Goal: Information Seeking & Learning: Learn about a topic

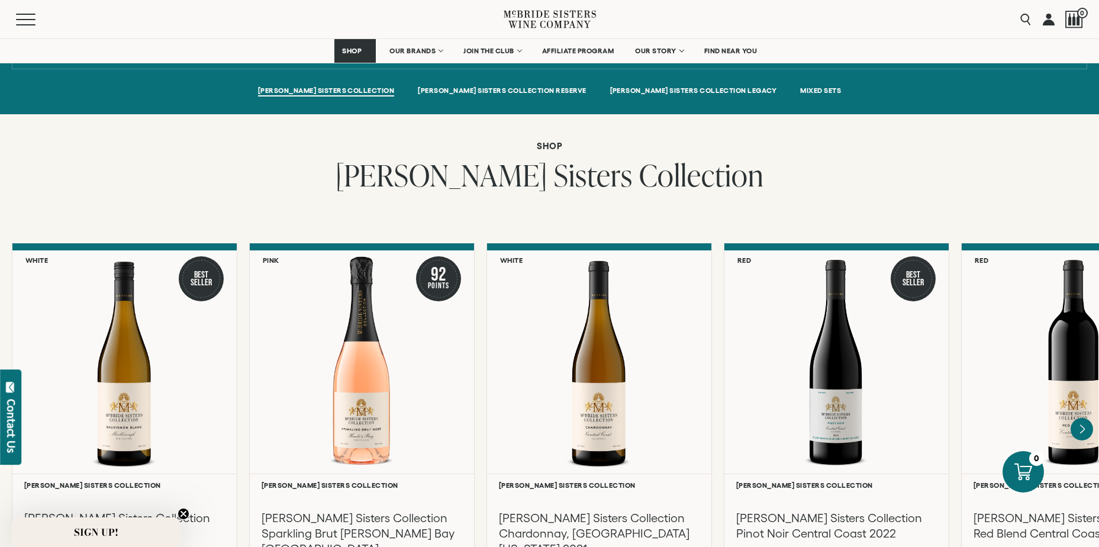
scroll to position [888, 0]
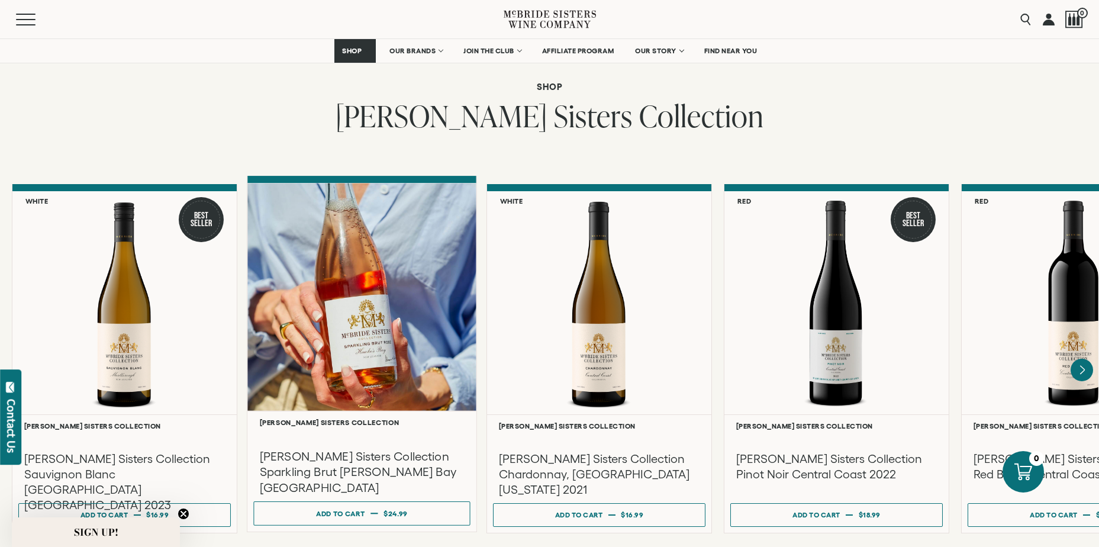
click at [333, 233] on div at bounding box center [361, 297] width 229 height 228
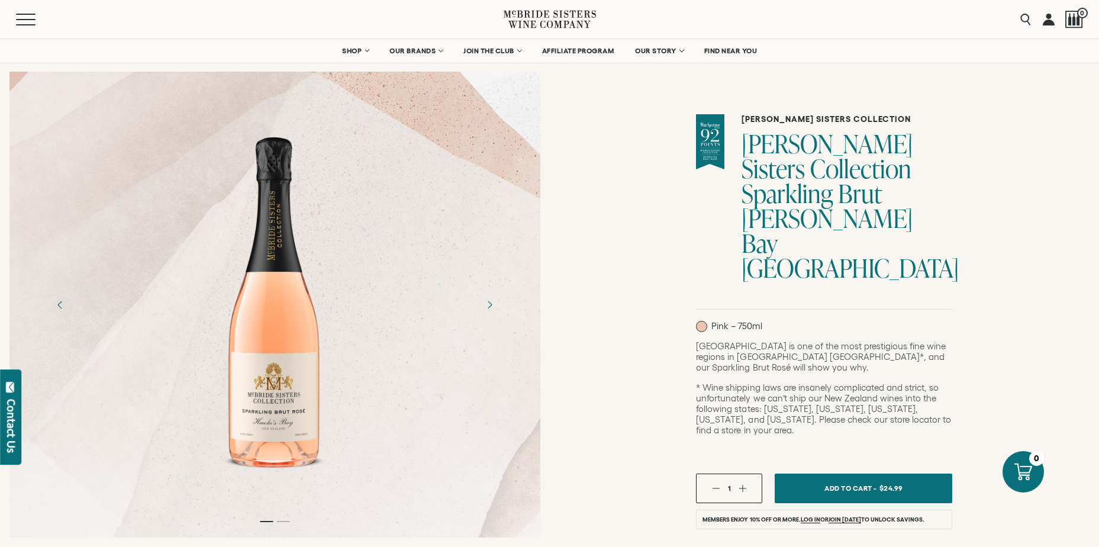
scroll to position [59, 0]
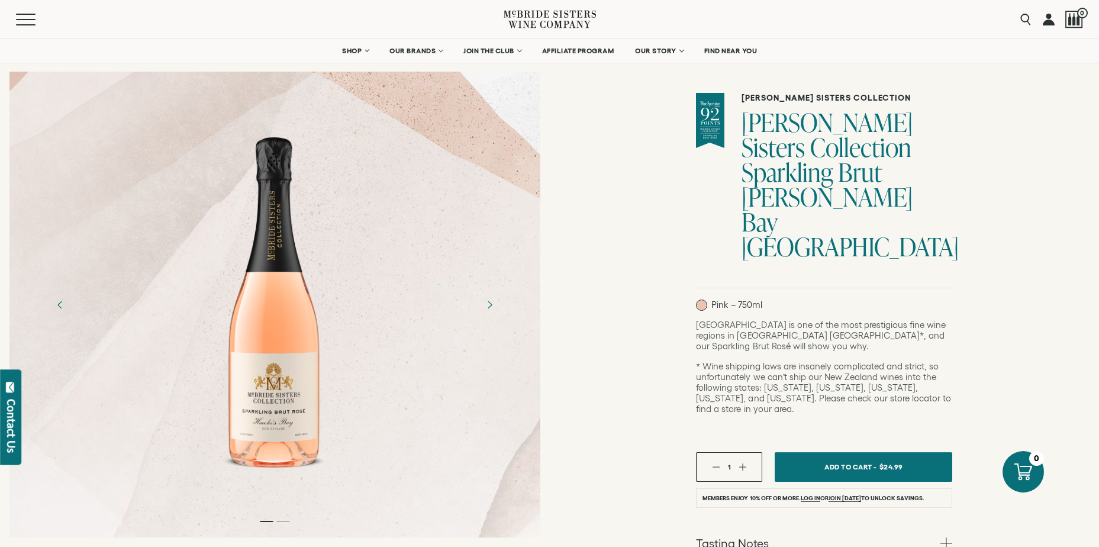
click at [288, 525] on div at bounding box center [274, 305] width 531 height 466
click at [488, 306] on icon "Next" at bounding box center [489, 304] width 21 height 21
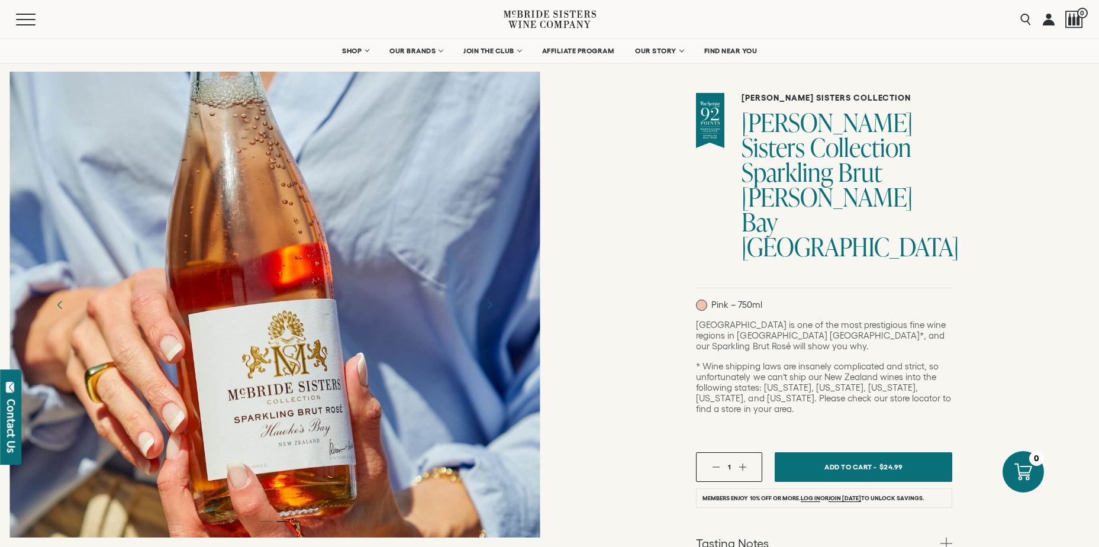
click at [59, 302] on icon "Previous" at bounding box center [60, 304] width 21 height 21
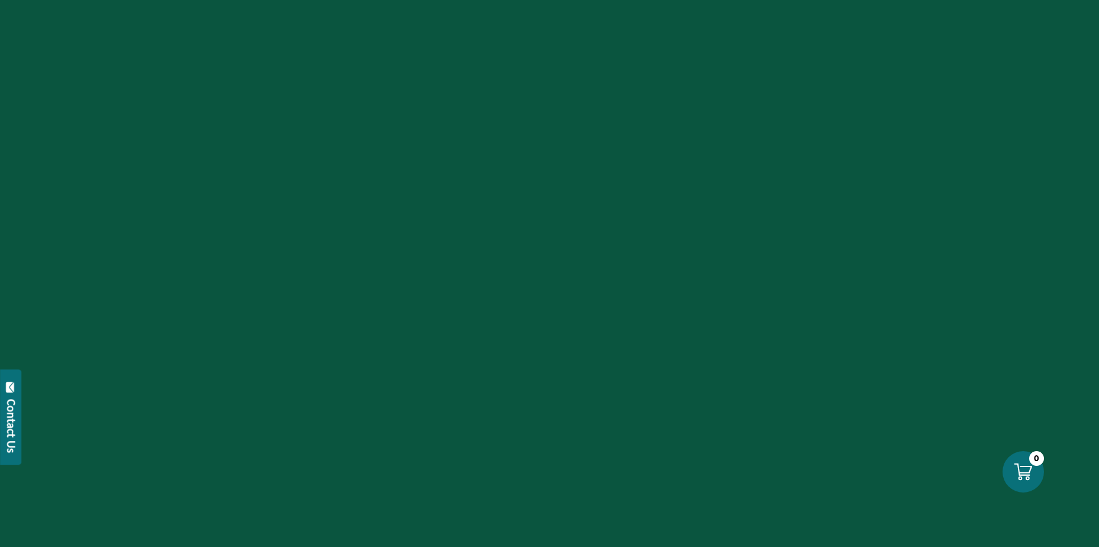
scroll to position [888, 0]
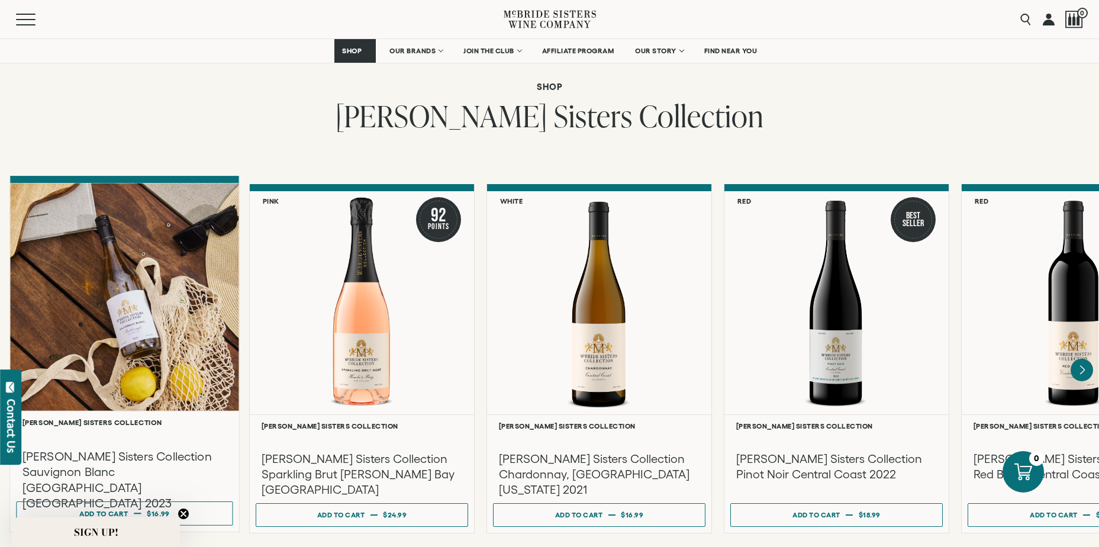
click at [191, 314] on div at bounding box center [124, 297] width 229 height 228
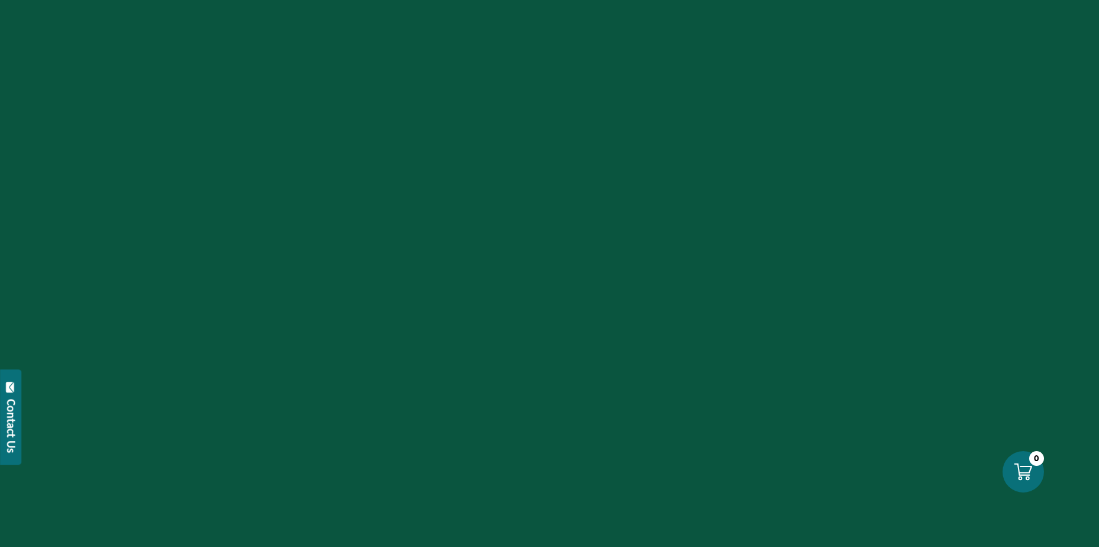
scroll to position [888, 0]
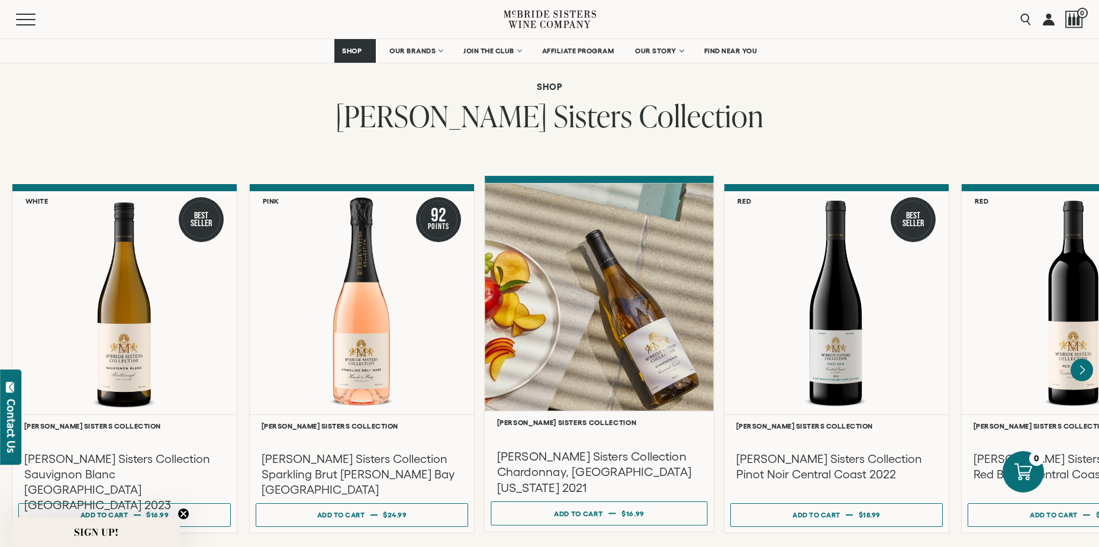
click at [605, 282] on div at bounding box center [599, 297] width 229 height 228
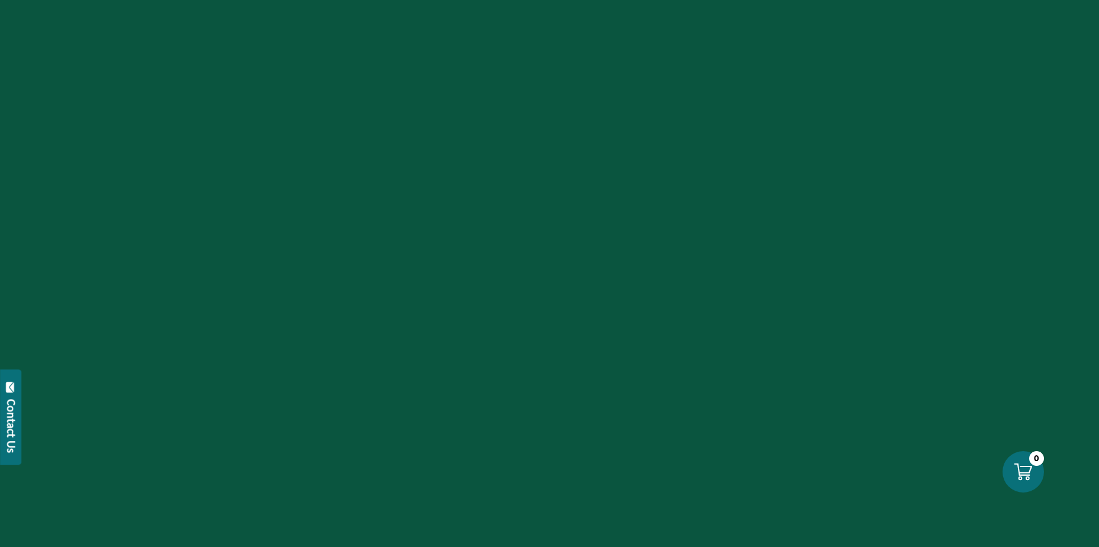
scroll to position [888, 0]
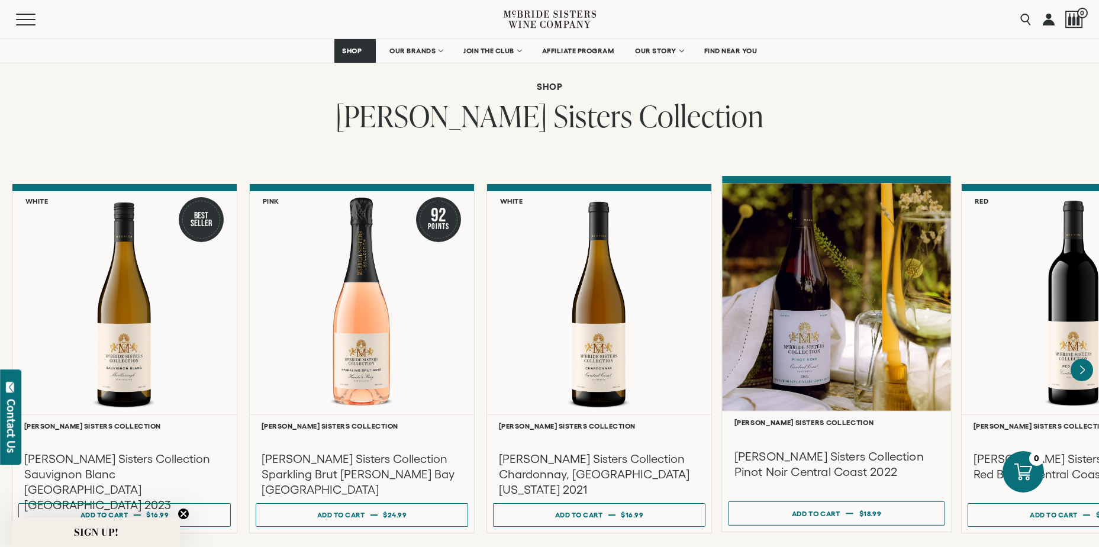
click at [770, 322] on div at bounding box center [836, 297] width 229 height 228
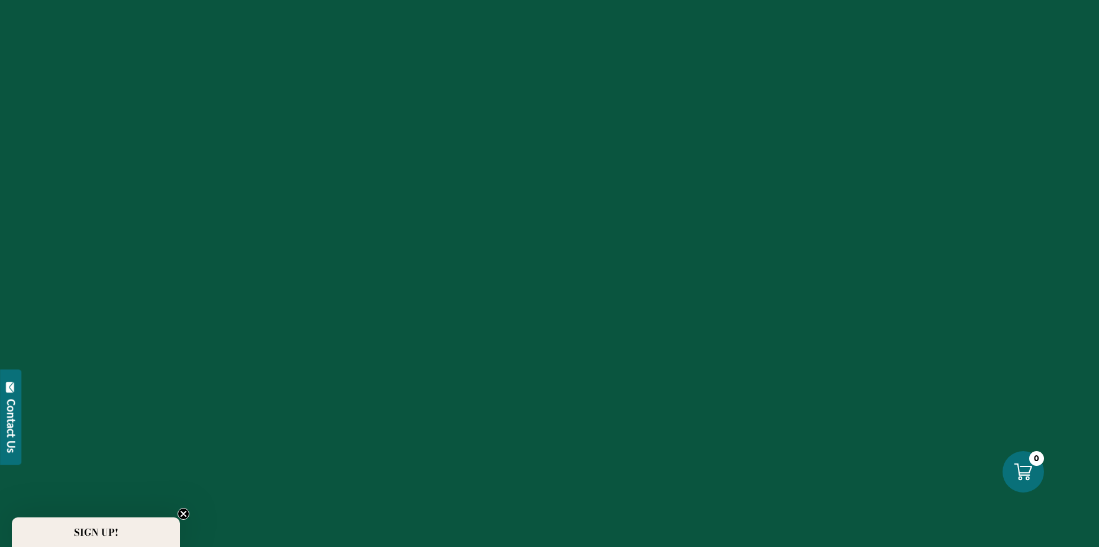
scroll to position [888, 0]
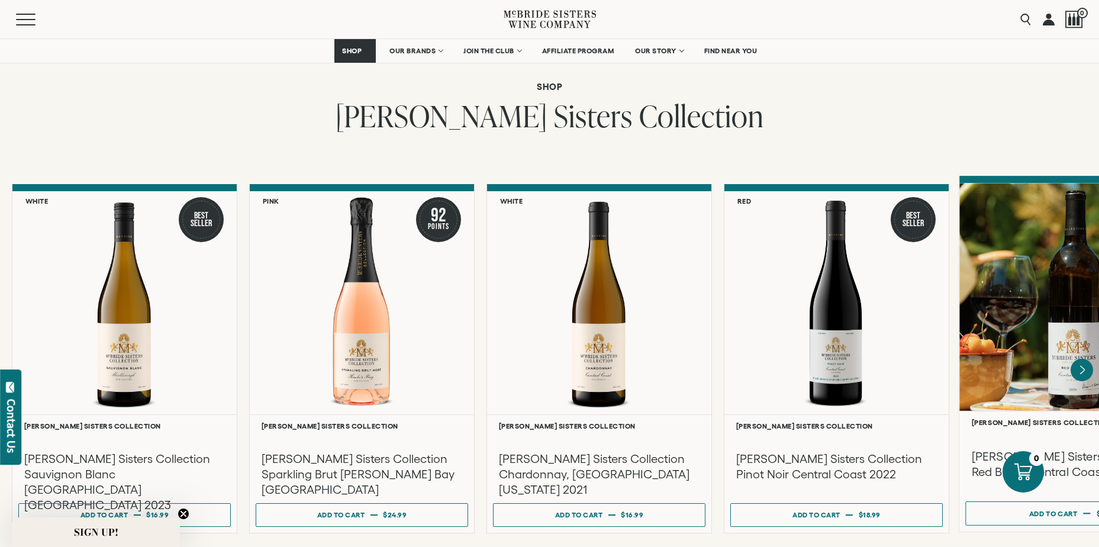
click at [1032, 339] on div at bounding box center [1074, 297] width 229 height 228
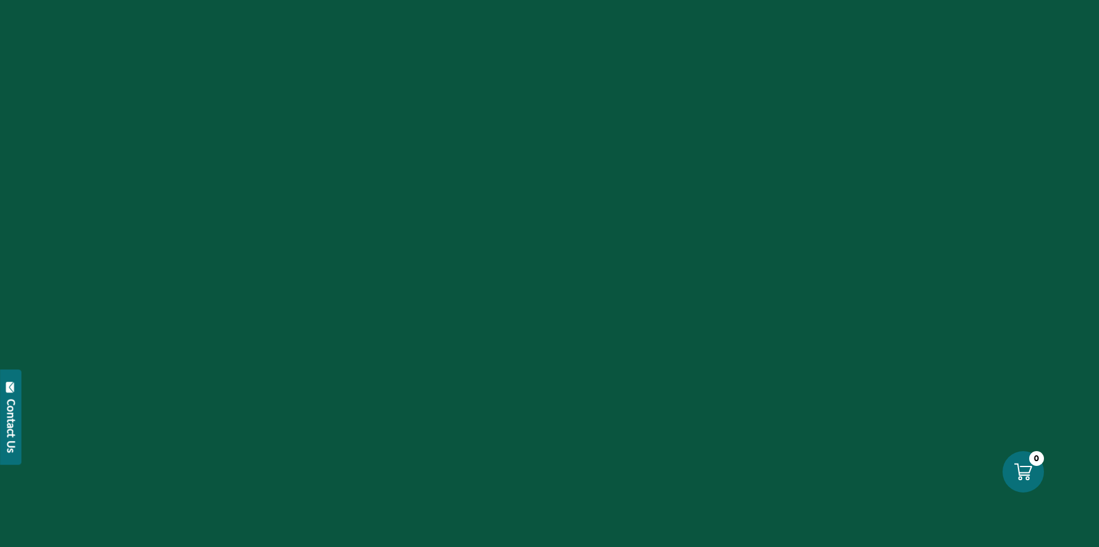
scroll to position [888, 0]
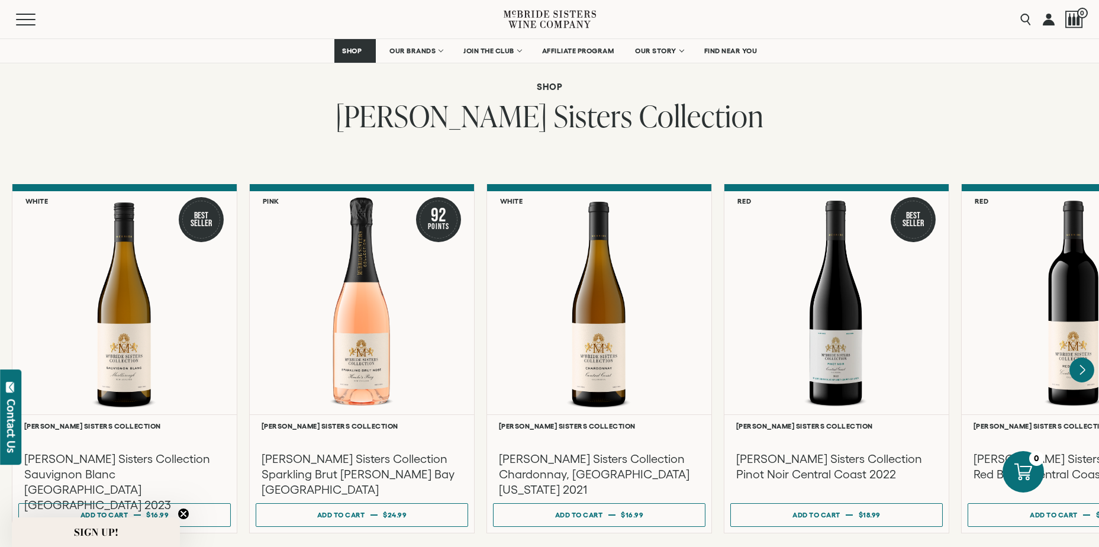
click at [1081, 365] on icon "Next" at bounding box center [1082, 369] width 5 height 9
